Goal: Information Seeking & Learning: Check status

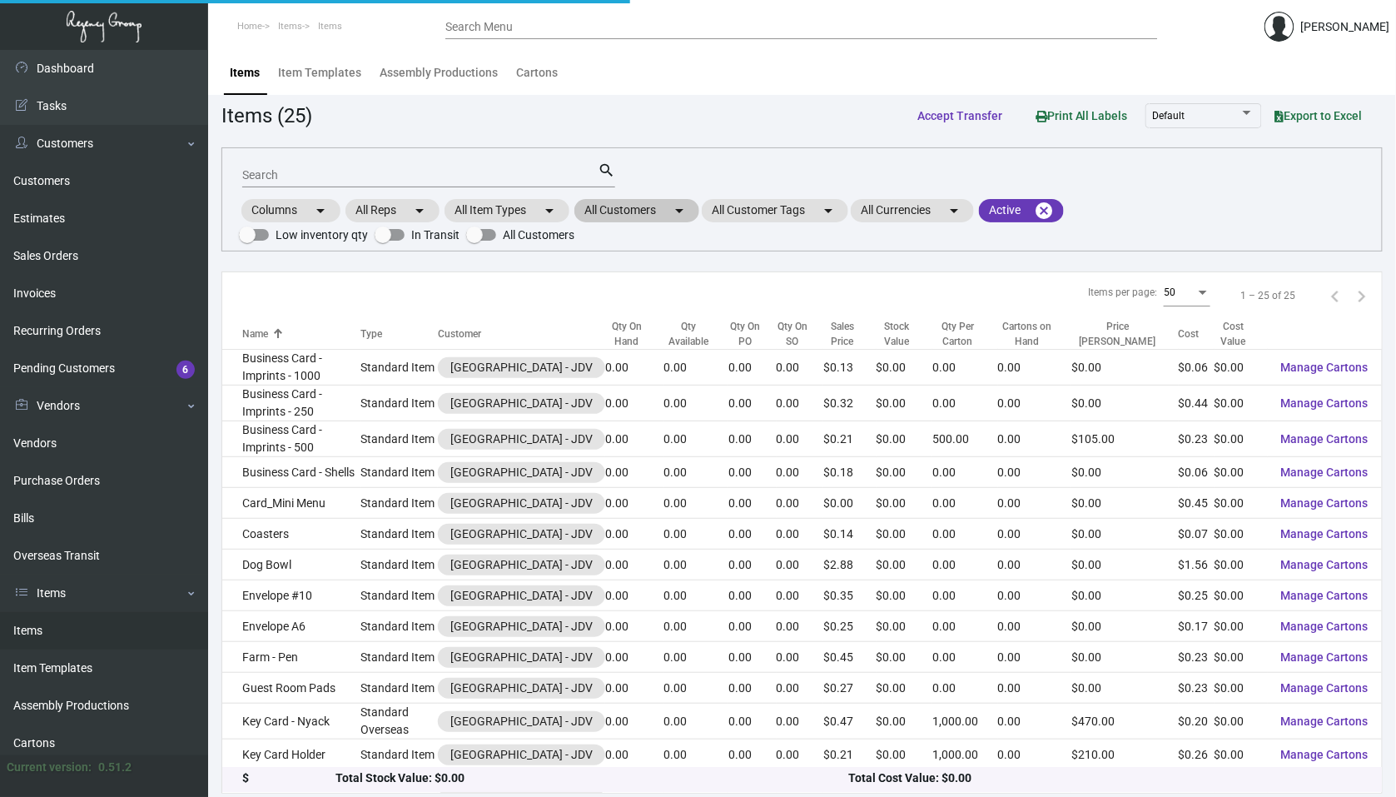
click at [686, 212] on mat-icon "arrow_drop_down" at bounding box center [679, 211] width 20 height 20
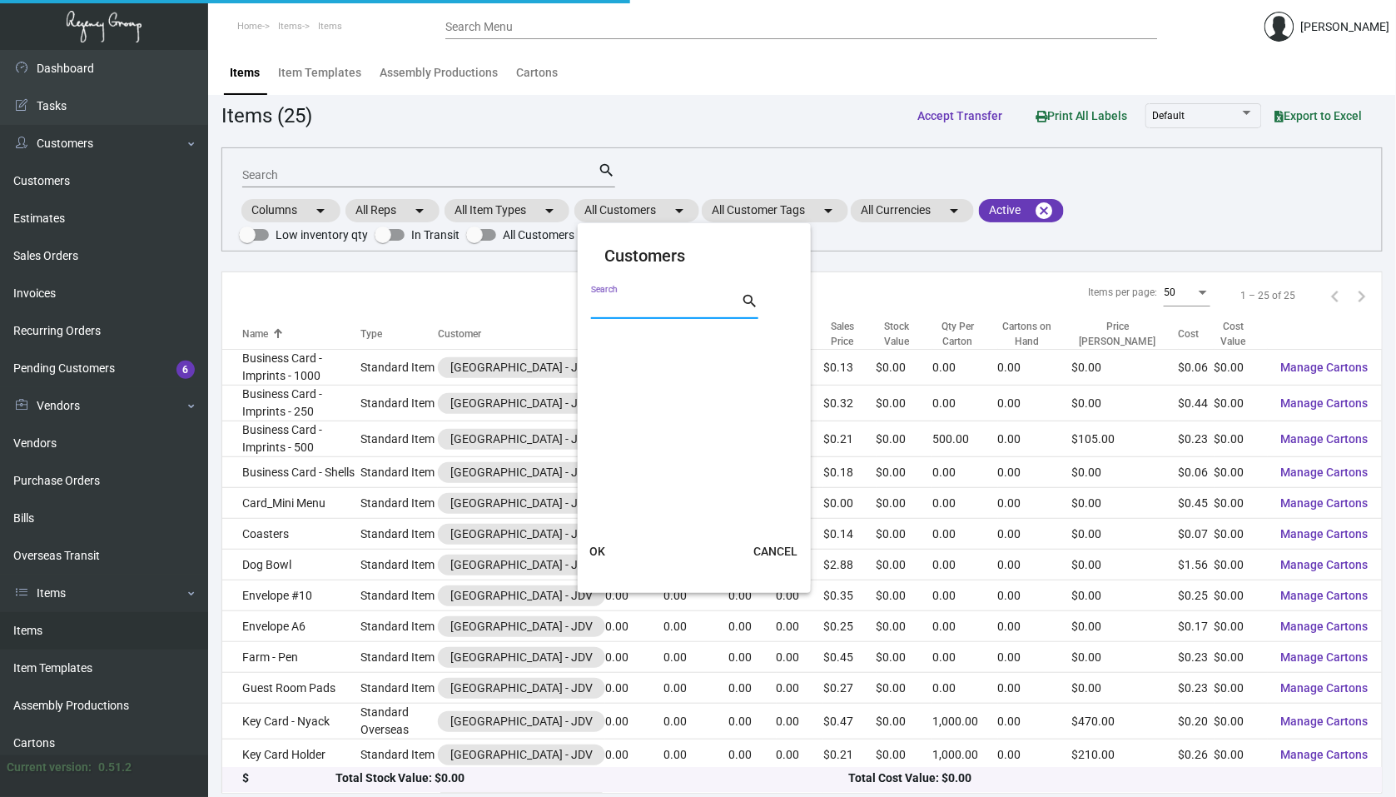
click at [648, 302] on input "Search" at bounding box center [666, 306] width 150 height 13
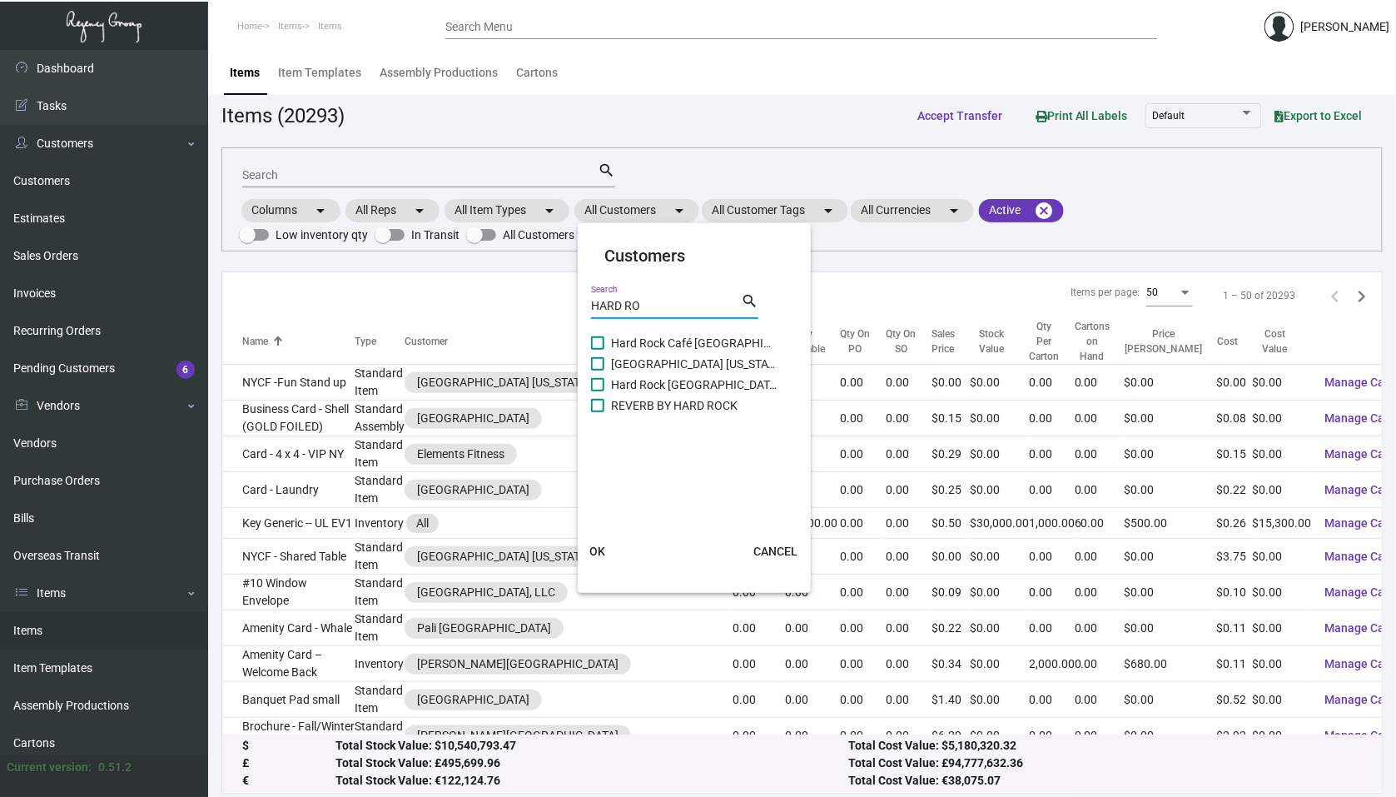
type input "HARD RO"
click at [591, 368] on span at bounding box center [597, 363] width 13 height 13
click at [597, 371] on input "[GEOGRAPHIC_DATA] [US_STATE]" at bounding box center [597, 371] width 1 height 1
checkbox input "true"
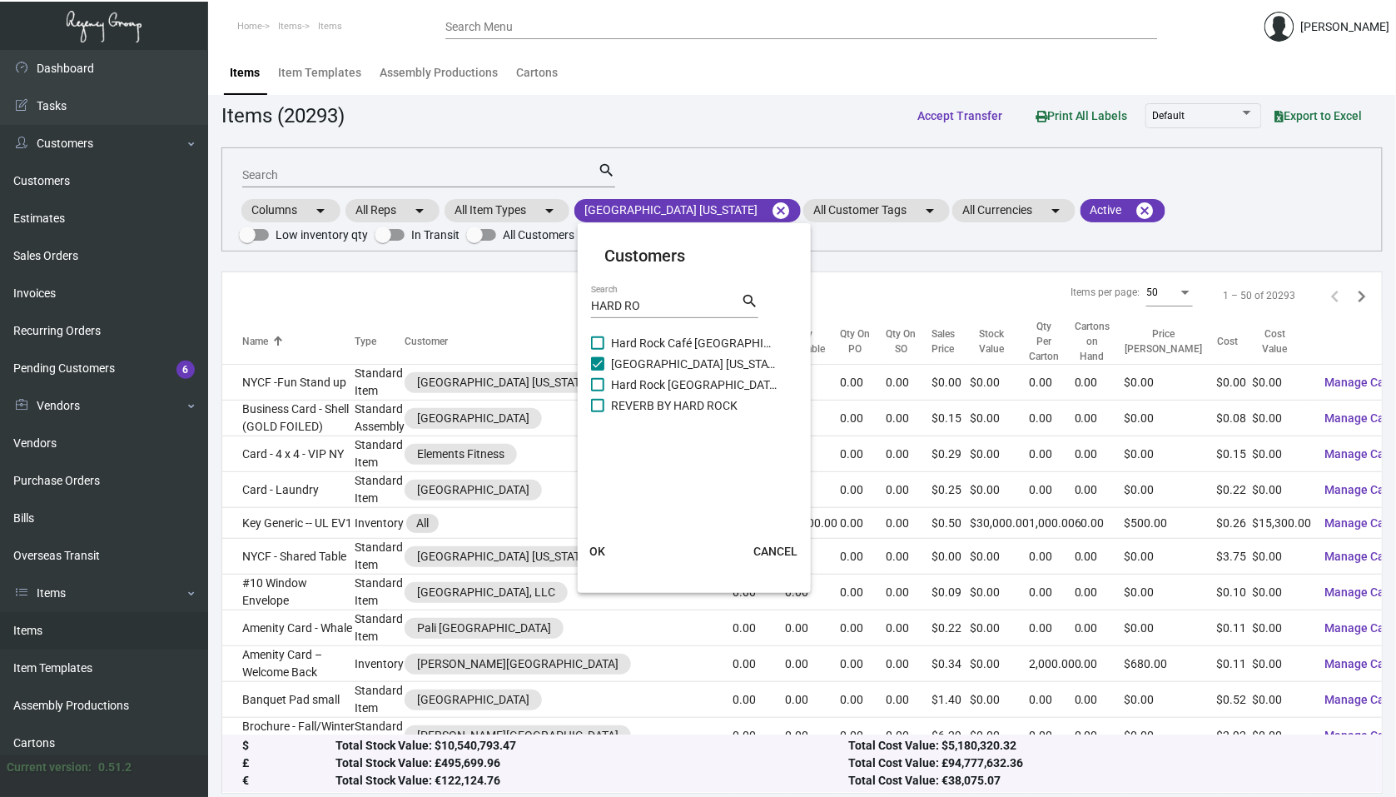
click at [589, 548] on button "OK" at bounding box center [597, 551] width 53 height 30
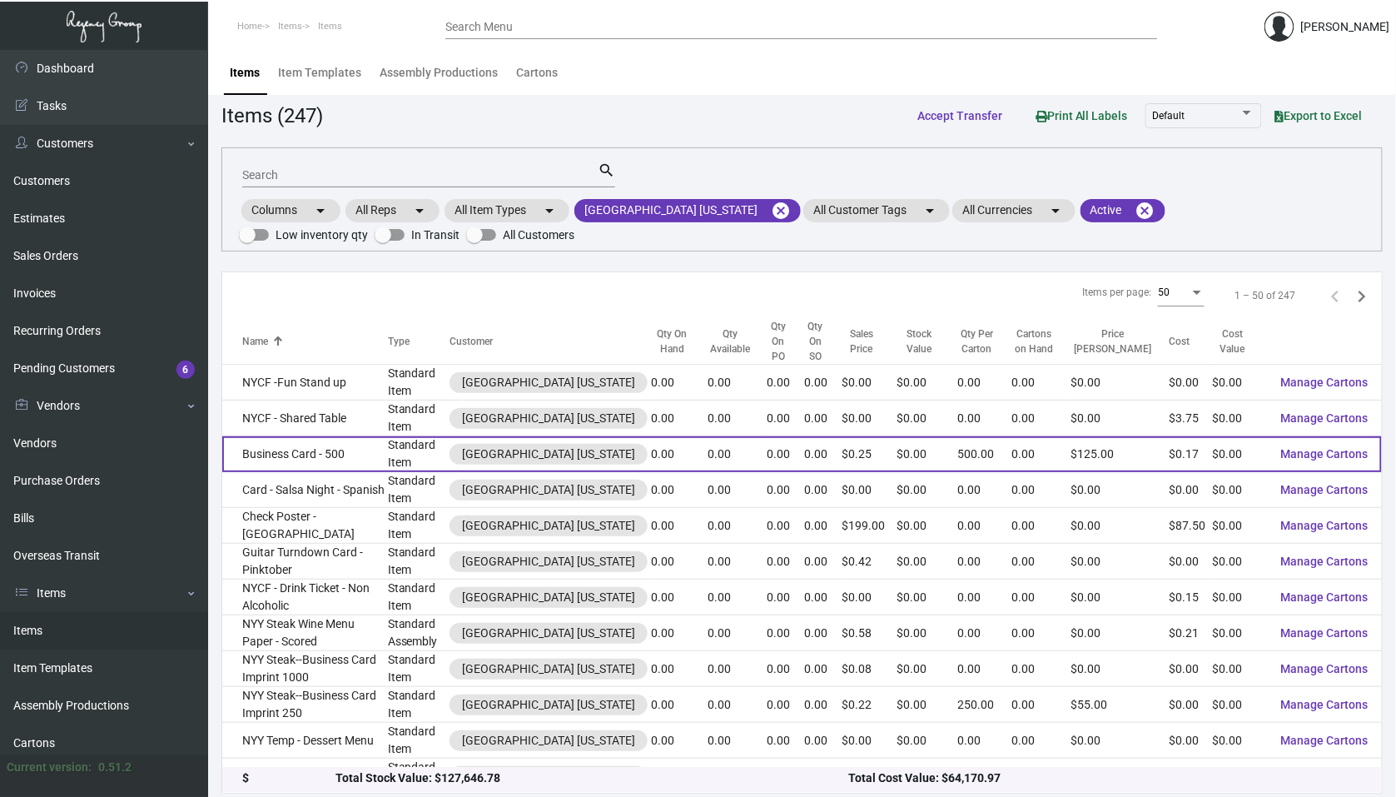
click at [388, 436] on td "Business Card - 500" at bounding box center [305, 454] width 166 height 36
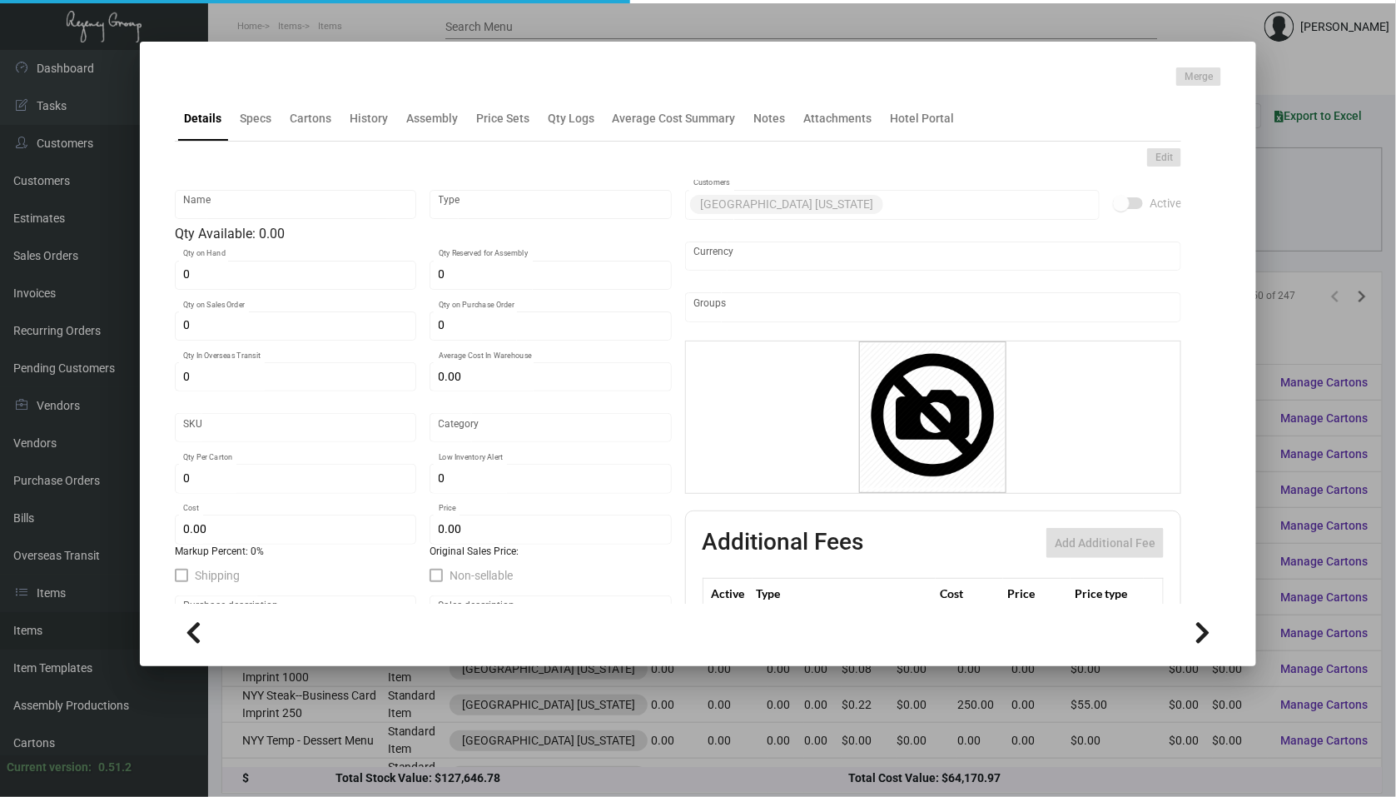
type input "Business Card - 500"
type input "Standard Item"
type input "$ 0.00"
type input "Standard"
type input "500"
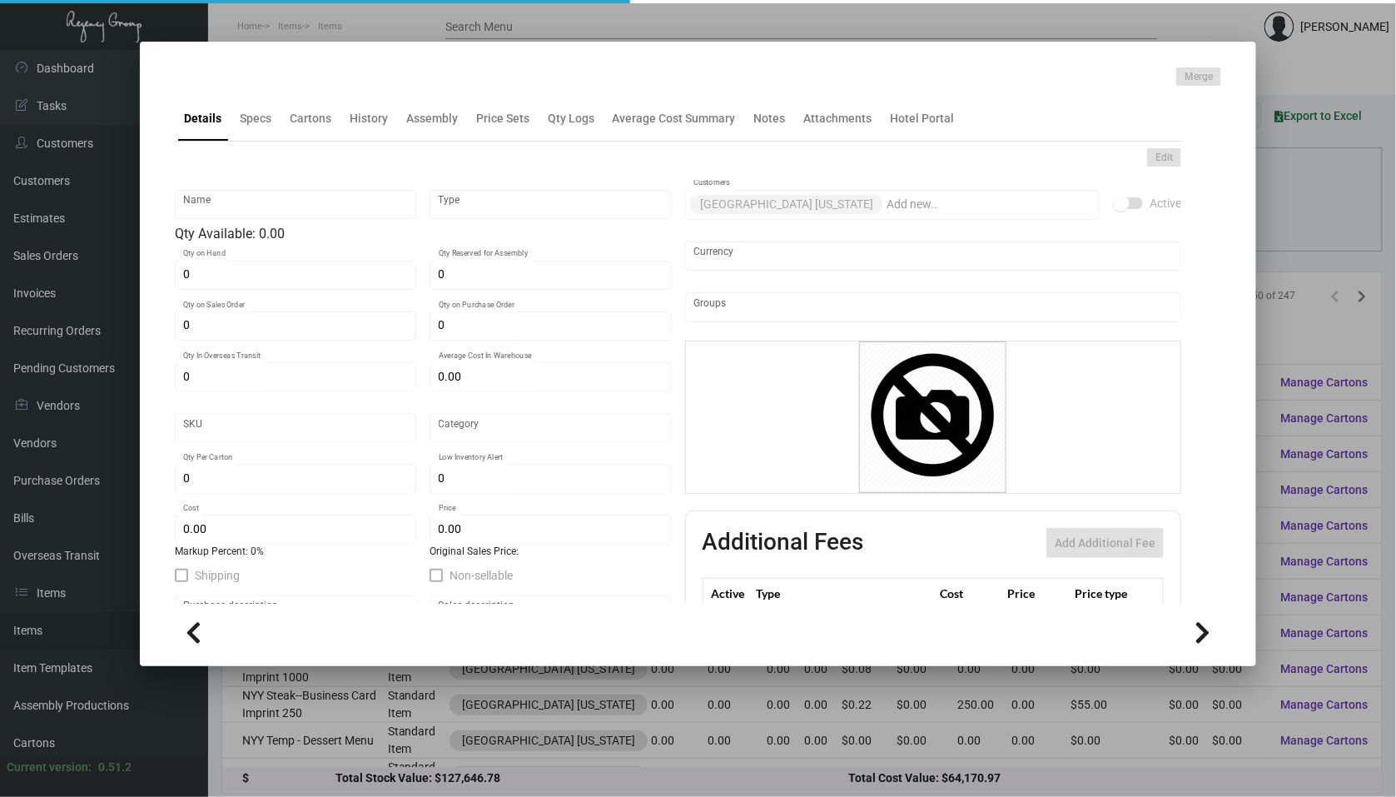
type input "$ 0.17"
type input "$ 0.25"
checkbox input "true"
type input "United States Dollar $"
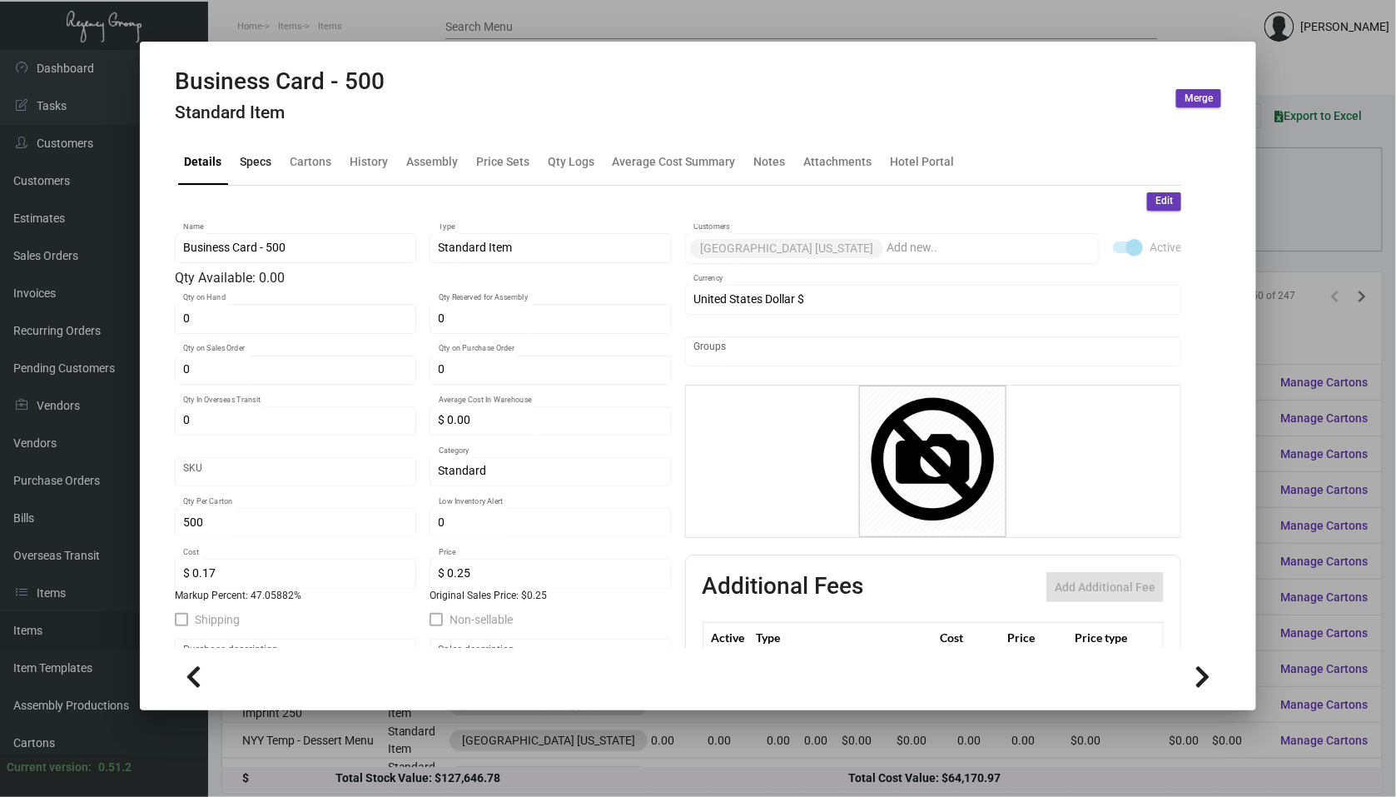
click at [260, 157] on div "Specs" at bounding box center [256, 161] width 32 height 17
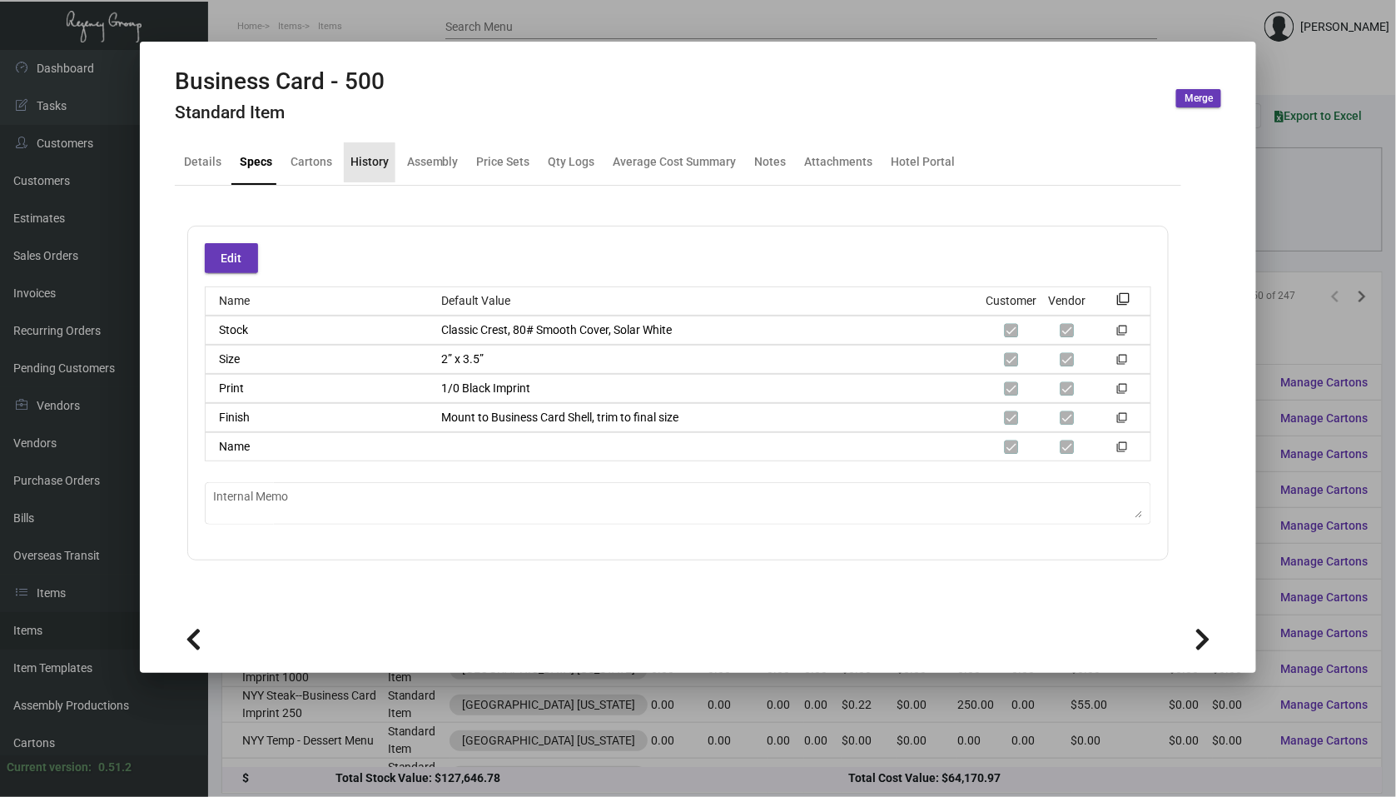
click at [361, 181] on div "History" at bounding box center [370, 162] width 52 height 40
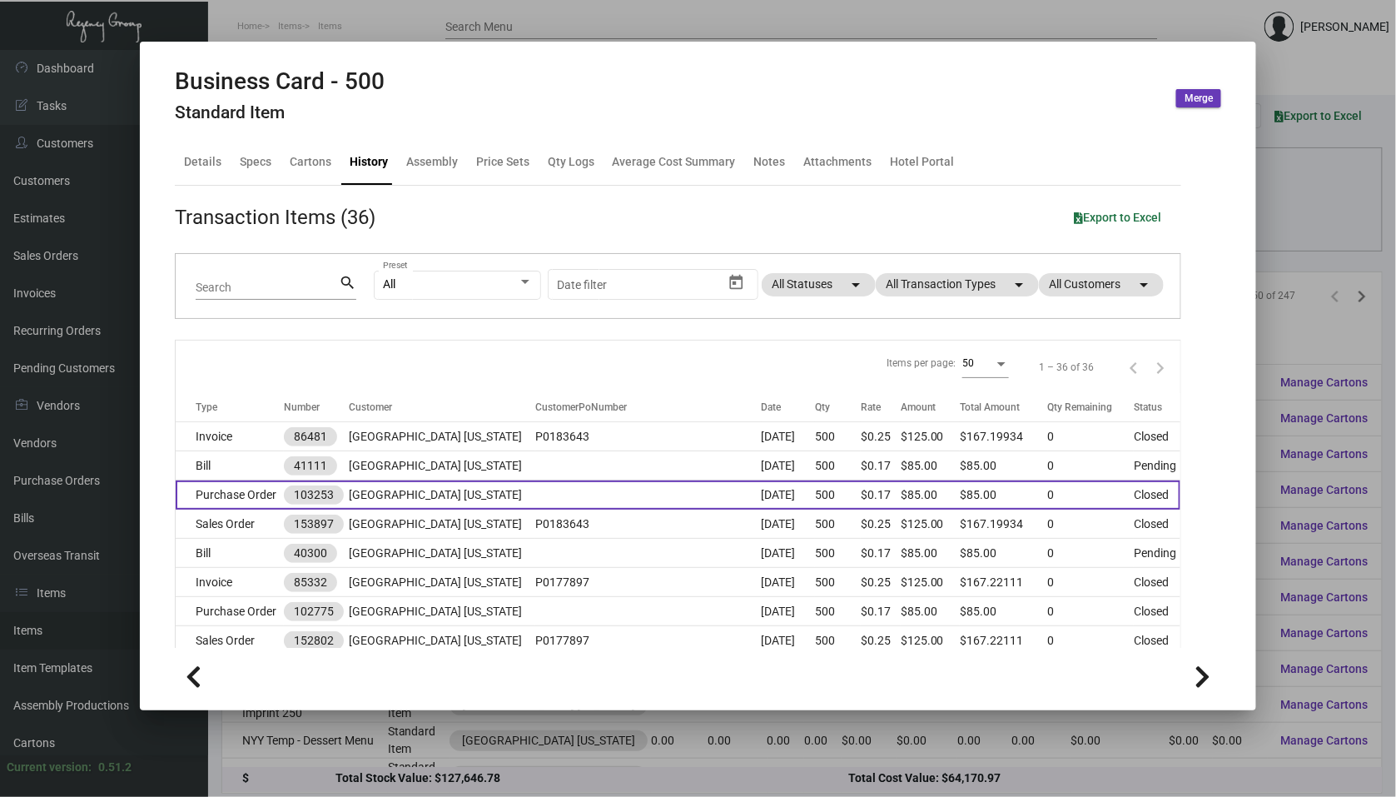
click at [396, 502] on td "[GEOGRAPHIC_DATA] [US_STATE]" at bounding box center [442, 494] width 186 height 29
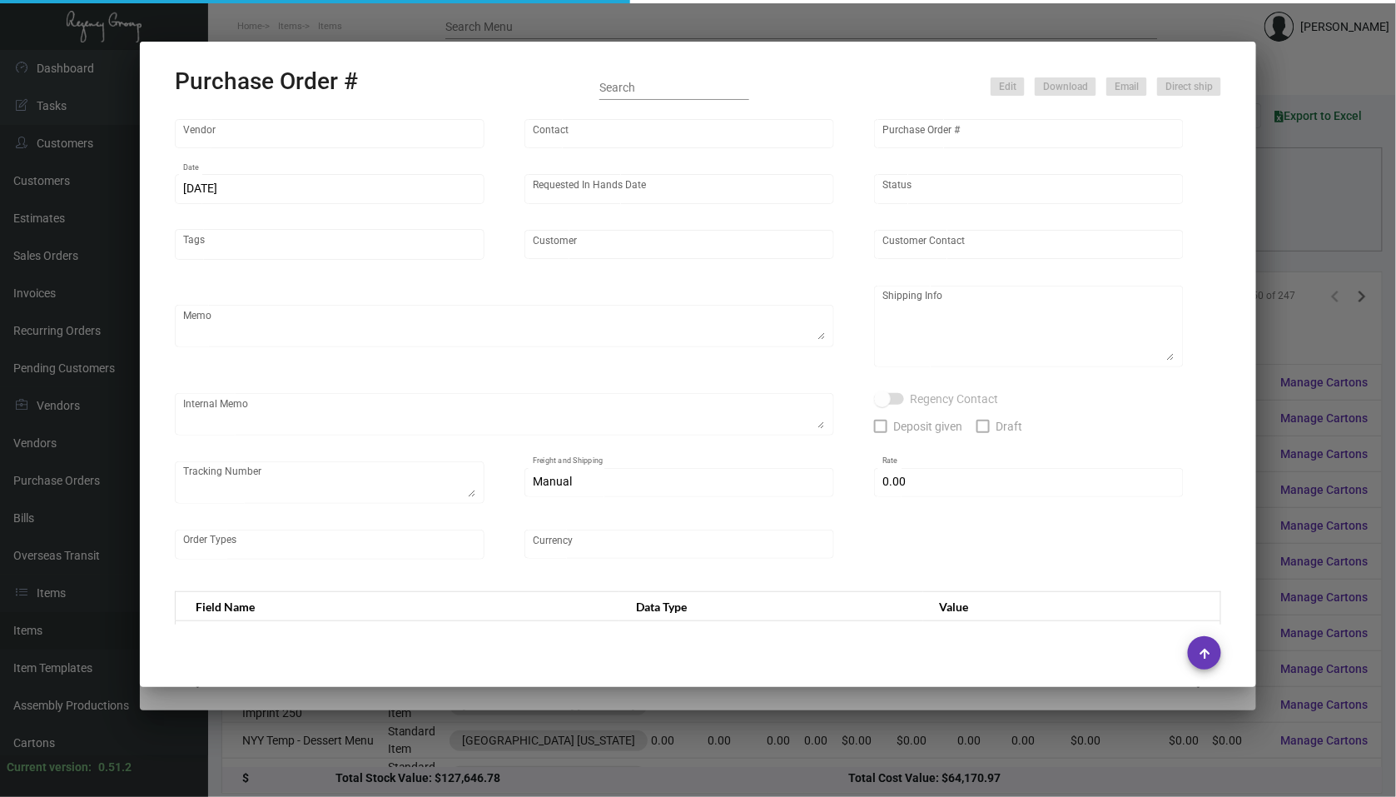
type input "BCT [US_STATE]"
type input "[PERSON_NAME]"
type input "103253"
type input "[DATE]"
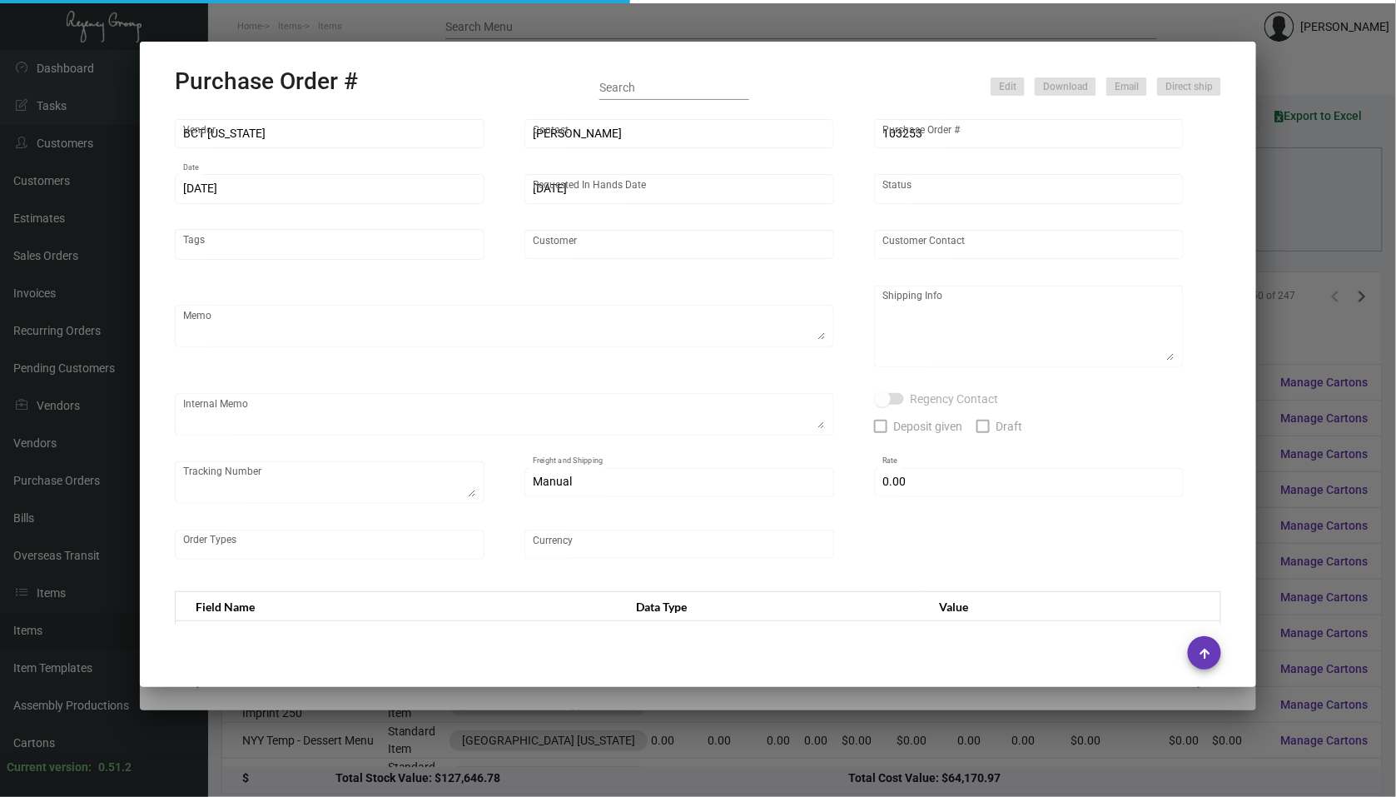
type input "[GEOGRAPHIC_DATA] [US_STATE]"
type input "[PERSON_NAME]"
type textarea "When ready to ship, contact: [EMAIL_ADDRESS][DOMAIN_NAME] for all shipments UPS…"
type textarea "[GEOGRAPHIC_DATA] [US_STATE] - [PERSON_NAME] [STREET_ADDRESS][US_STATE]"
type input "$ 0.00"
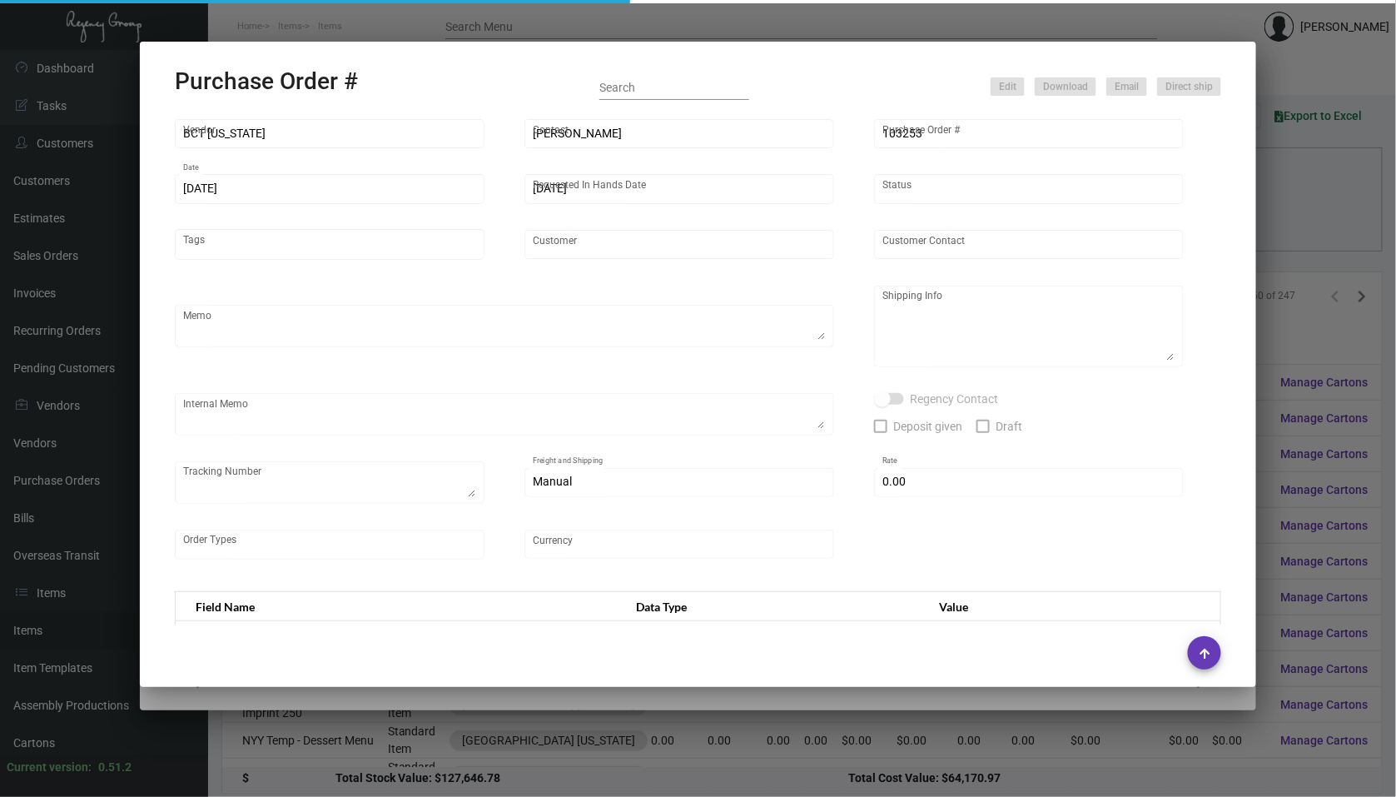
type input "United States Dollar $"
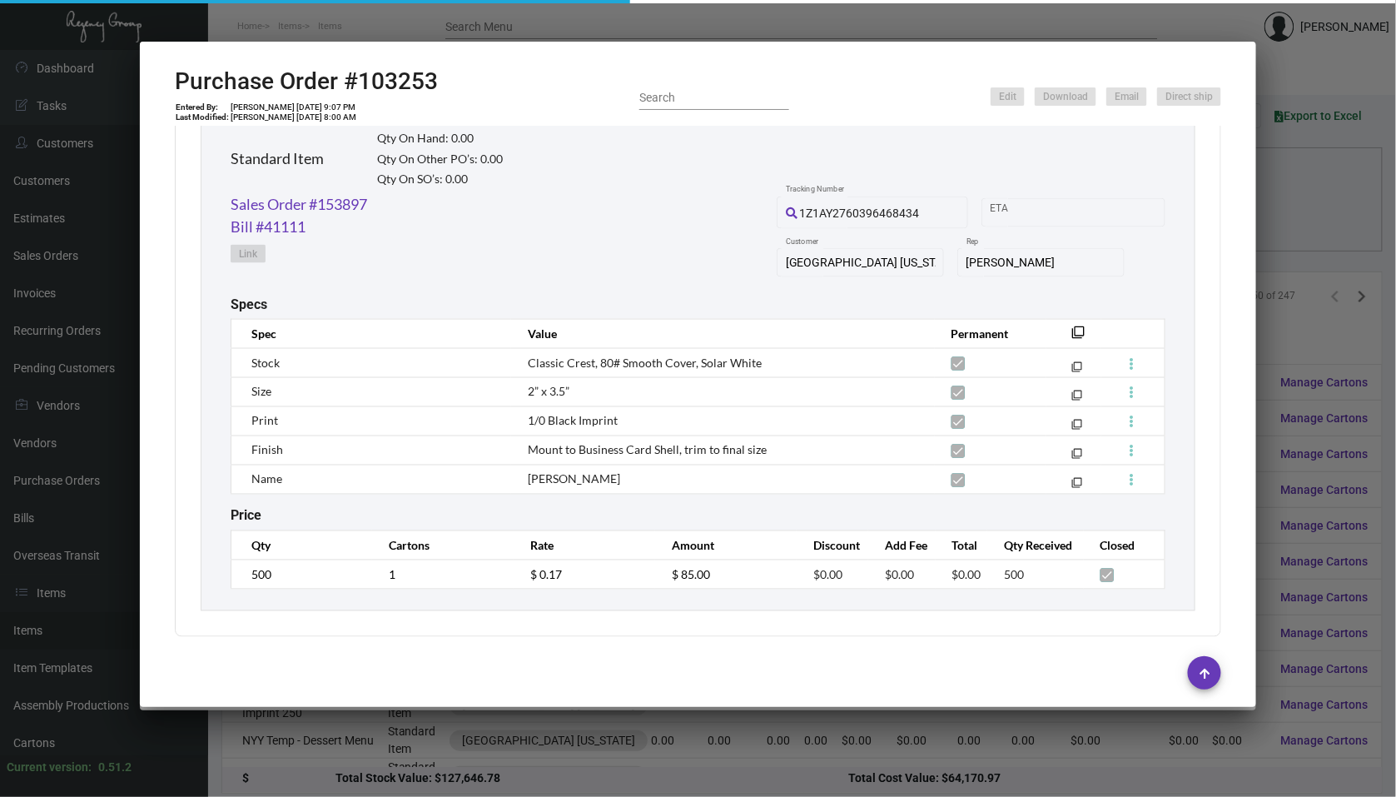
scroll to position [820, 0]
